Goal: Navigation & Orientation: Understand site structure

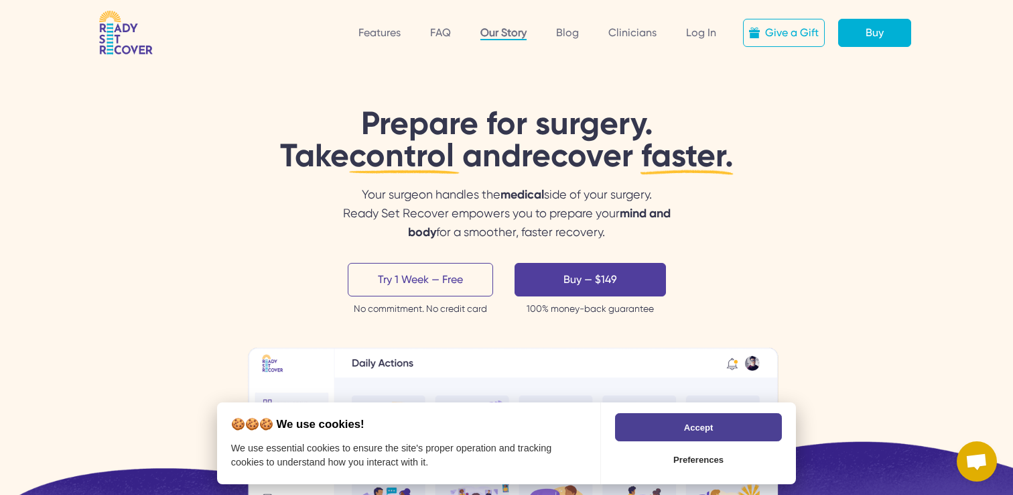
click at [515, 38] on link "Our Story" at bounding box center [504, 33] width 46 height 14
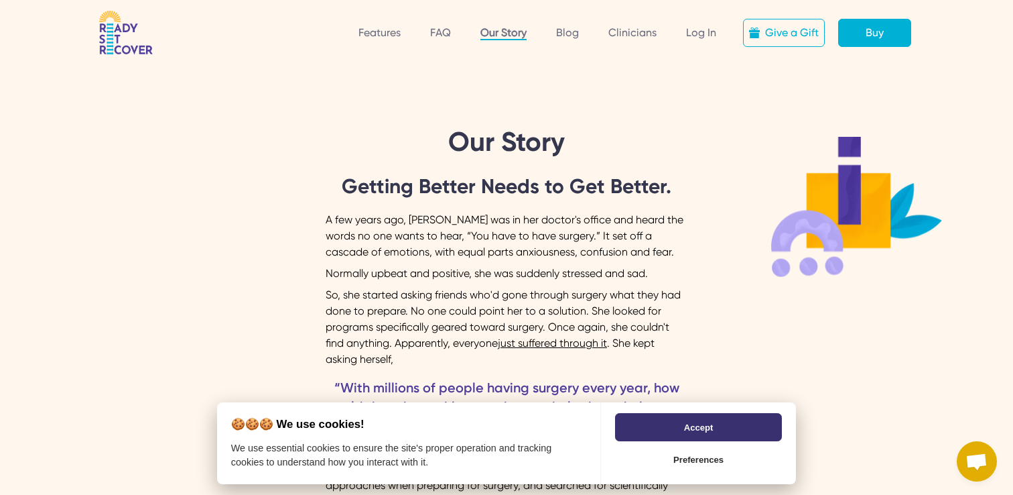
click at [666, 432] on button "Accept" at bounding box center [698, 427] width 167 height 28
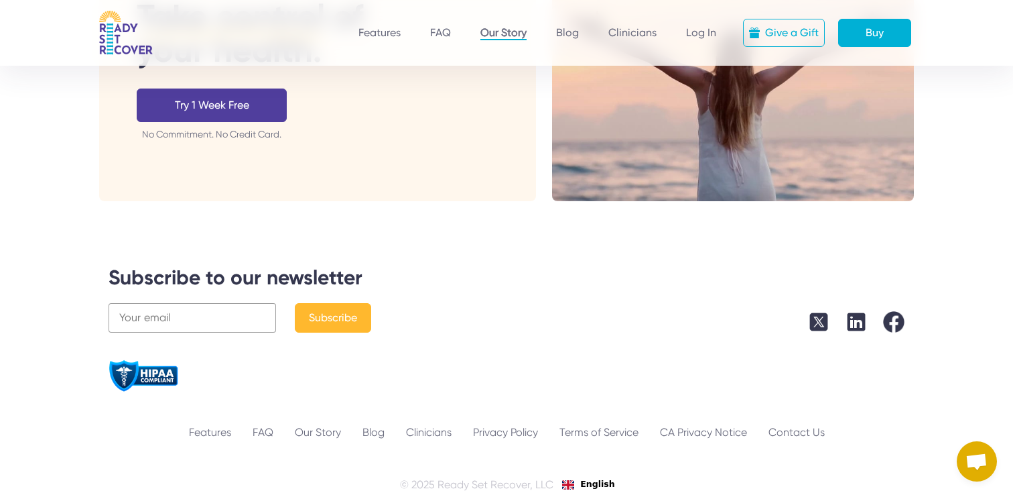
scroll to position [2728, 0]
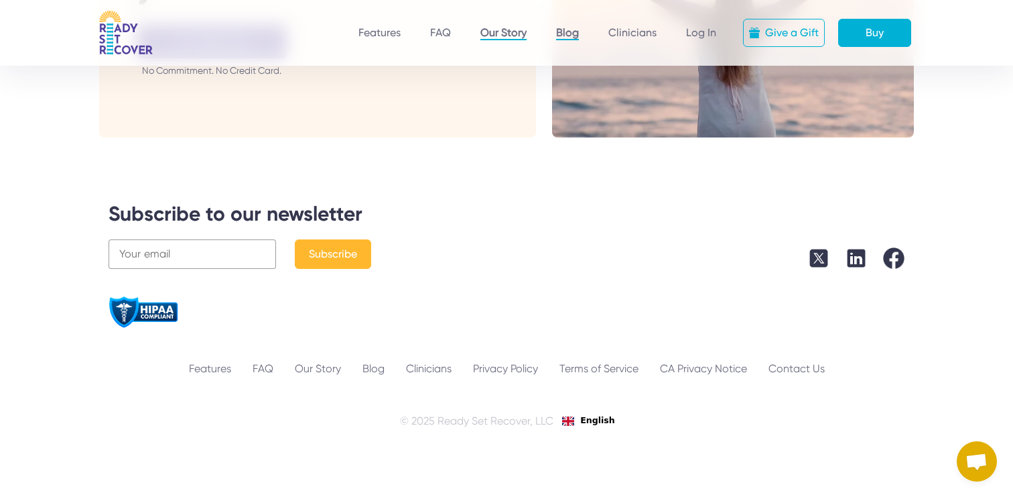
click at [573, 31] on link "Blog" at bounding box center [567, 33] width 23 height 14
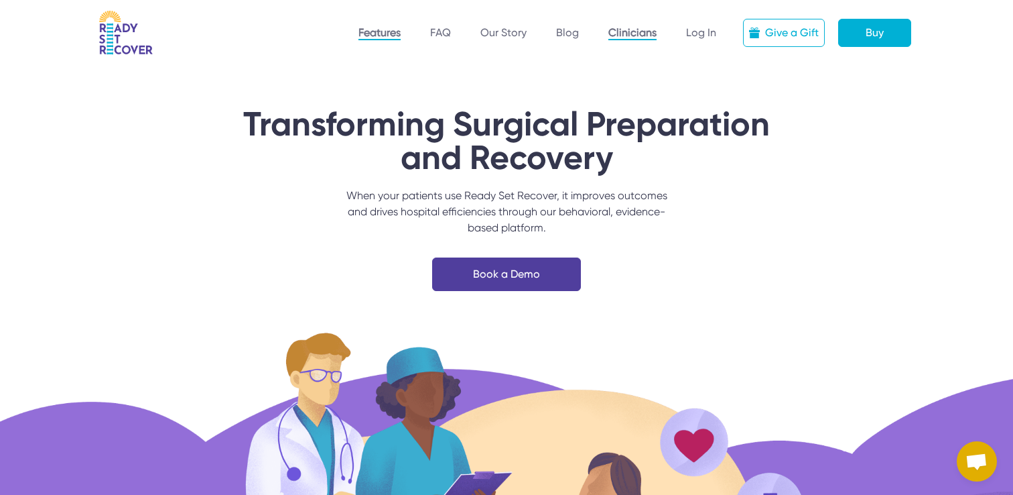
click at [382, 36] on link "Features" at bounding box center [380, 33] width 42 height 14
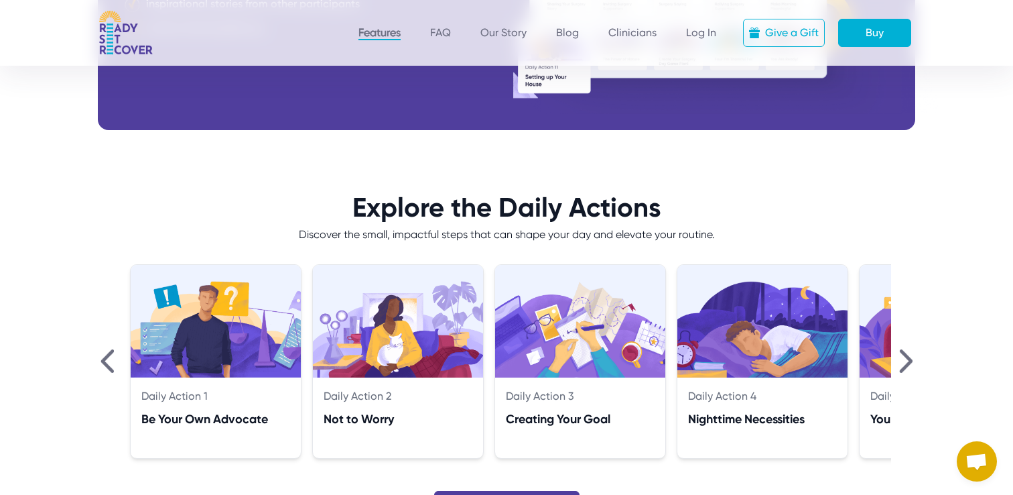
scroll to position [962, 0]
